Goal: Information Seeking & Learning: Learn about a topic

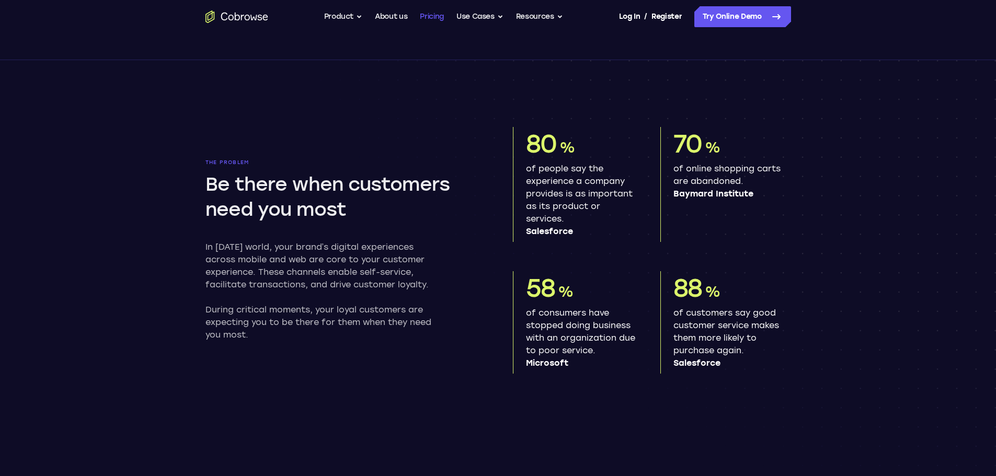
scroll to position [471, 0]
click at [351, 14] on button "Product" at bounding box center [343, 16] width 39 height 21
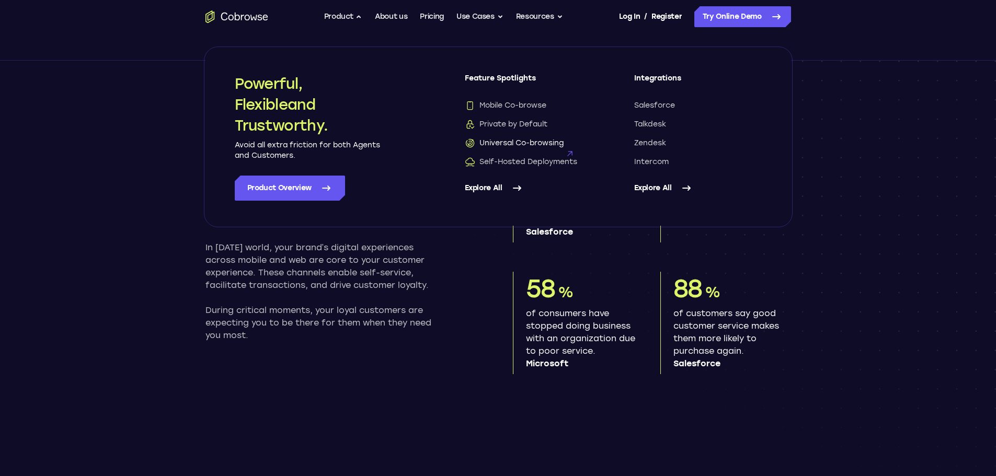
click at [500, 138] on span "Universal Co-browsing" at bounding box center [514, 143] width 99 height 10
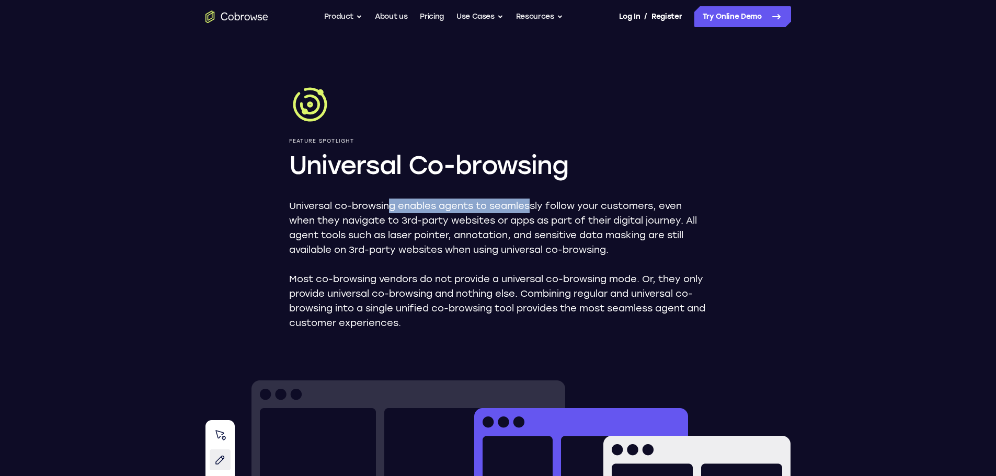
drag, startPoint x: 389, startPoint y: 200, endPoint x: 531, endPoint y: 212, distance: 142.2
click at [531, 212] on p "Universal co-browsing enables agents to seamlessly follow your customers, even …" at bounding box center [498, 228] width 418 height 59
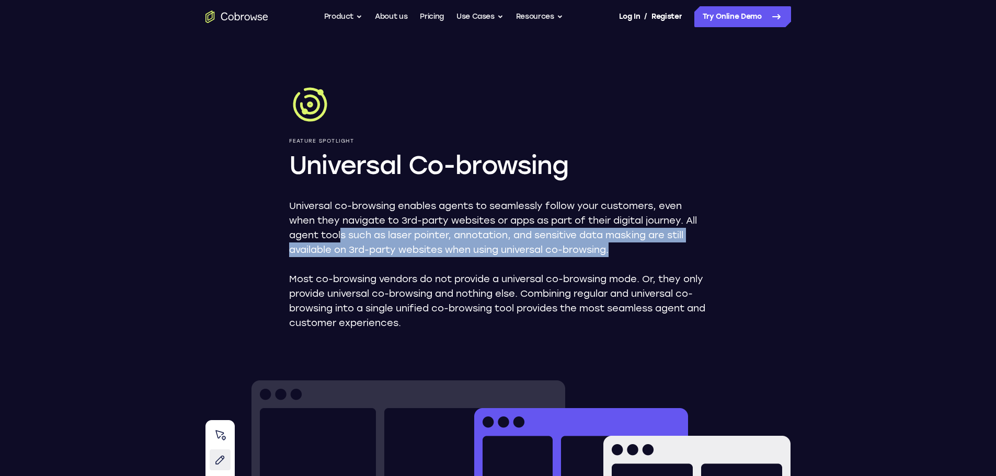
drag, startPoint x: 342, startPoint y: 231, endPoint x: 639, endPoint y: 250, distance: 297.7
click at [639, 250] on p "Universal co-browsing enables agents to seamlessly follow your customers, even …" at bounding box center [498, 228] width 418 height 59
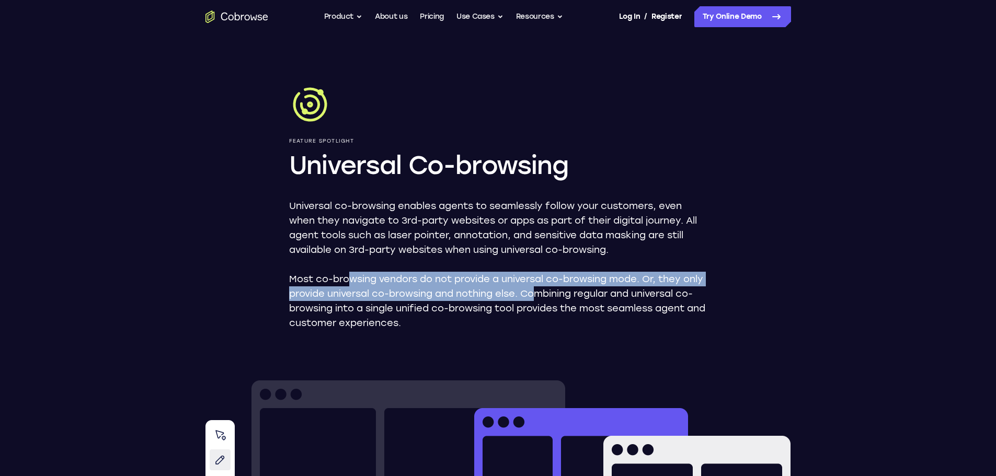
drag, startPoint x: 349, startPoint y: 282, endPoint x: 562, endPoint y: 292, distance: 213.6
click at [560, 292] on p "Most co-browsing vendors do not provide a universal co-browsing mode. Or, they …" at bounding box center [498, 301] width 418 height 59
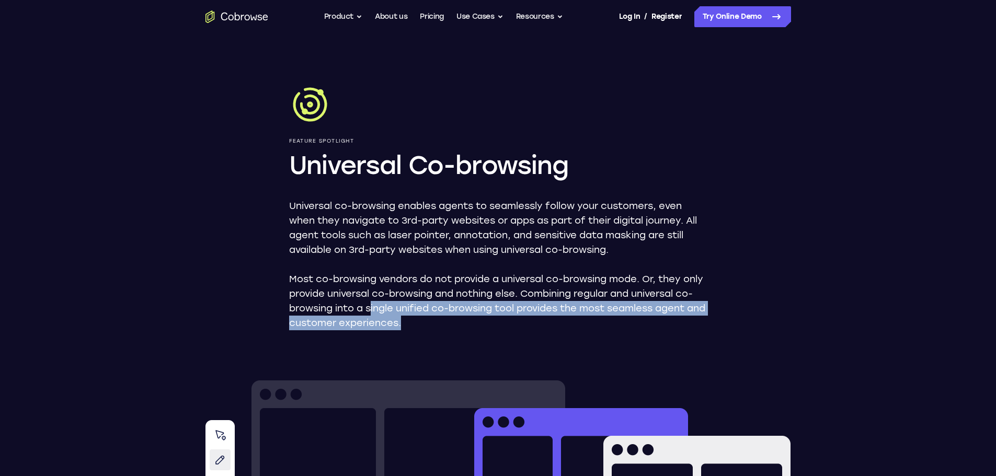
drag, startPoint x: 389, startPoint y: 308, endPoint x: 500, endPoint y: 317, distance: 111.8
click at [500, 317] on p "Most co-browsing vendors do not provide a universal co-browsing mode. Or, they …" at bounding box center [498, 301] width 418 height 59
click at [348, 19] on button "Product" at bounding box center [343, 16] width 39 height 21
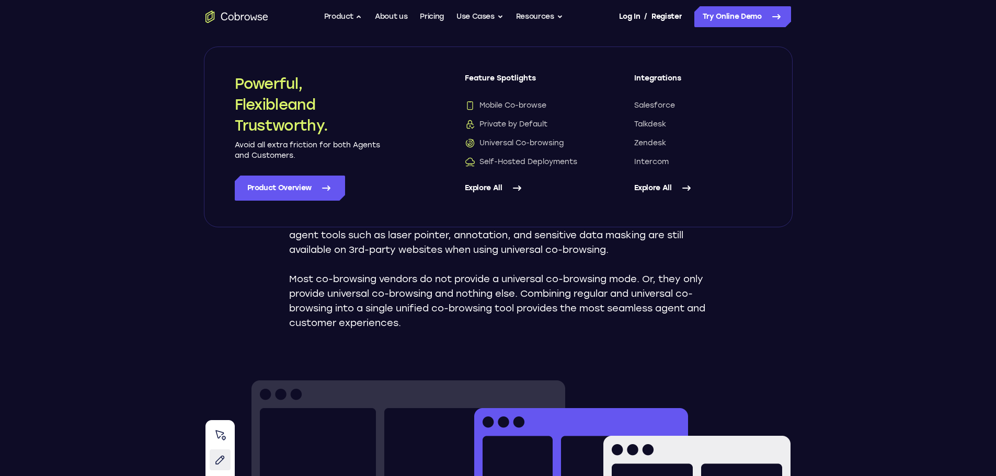
click at [361, 15] on ul "Go back Powerful, Flexible and Trustworthy. Avoid all extra friction for both A…" at bounding box center [443, 16] width 239 height 21
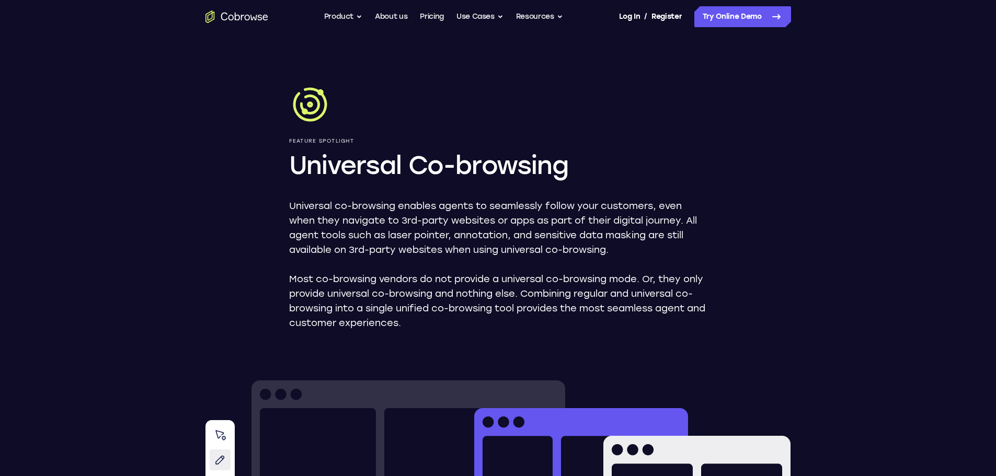
click at [361, 15] on ul "Go back Powerful, Flexible and Trustworthy. Avoid all extra friction for both A…" at bounding box center [443, 16] width 239 height 21
click at [354, 12] on button "Product" at bounding box center [343, 16] width 39 height 21
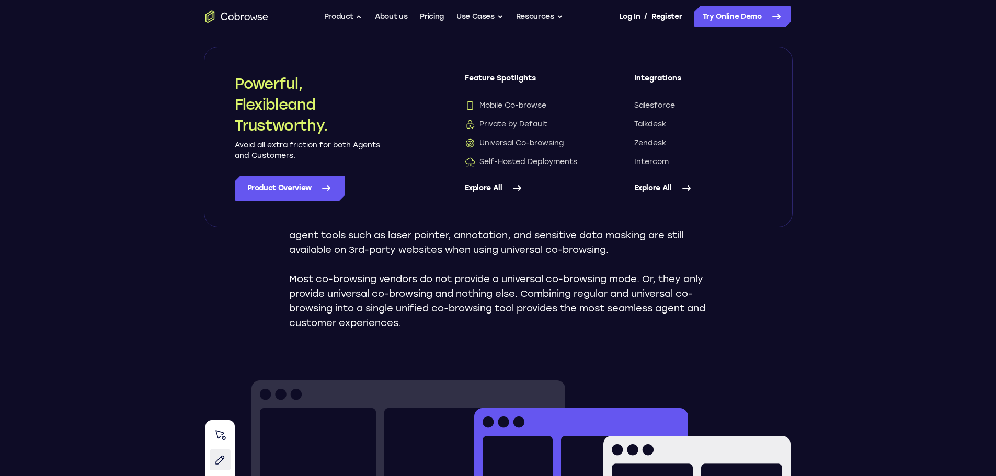
click at [661, 191] on link "Explore All" at bounding box center [698, 188] width 128 height 25
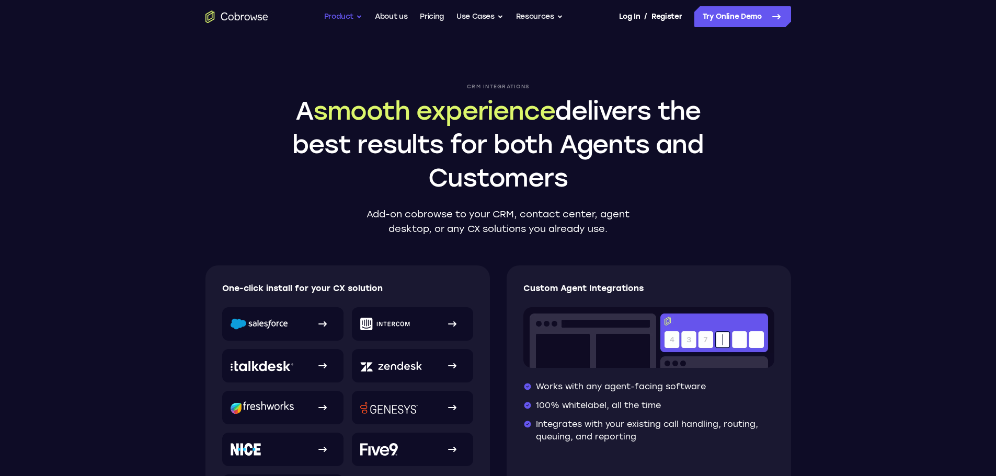
click at [354, 16] on button "Product" at bounding box center [343, 16] width 39 height 21
